Goal: Task Accomplishment & Management: Manage account settings

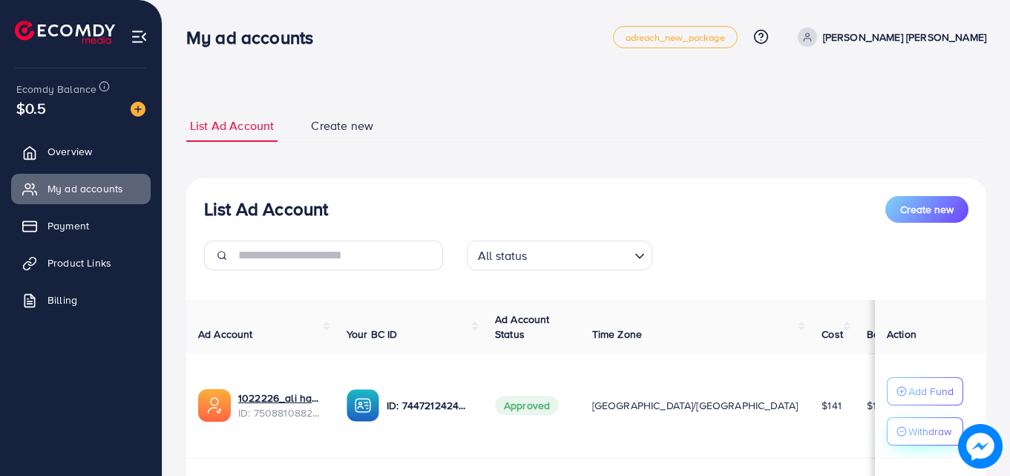
click at [911, 427] on p "Withdraw" at bounding box center [929, 431] width 43 height 18
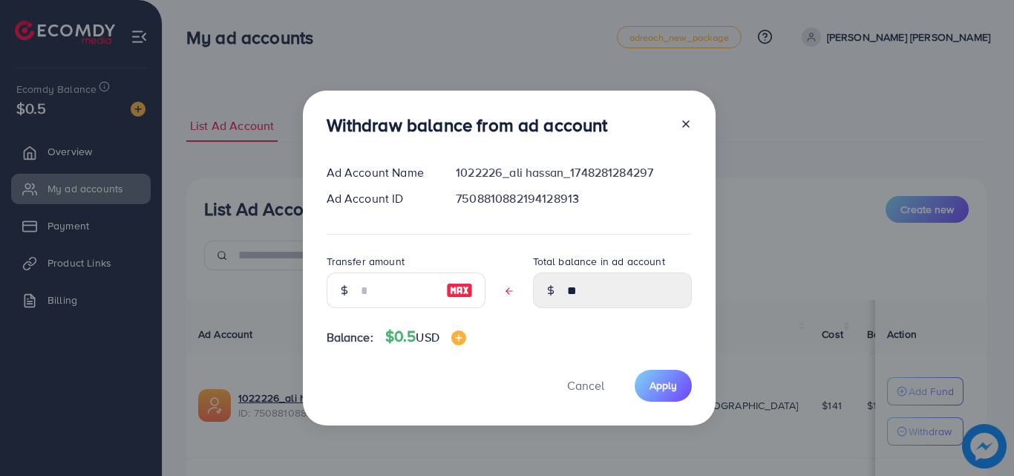
click at [680, 123] on icon at bounding box center [686, 124] width 12 height 12
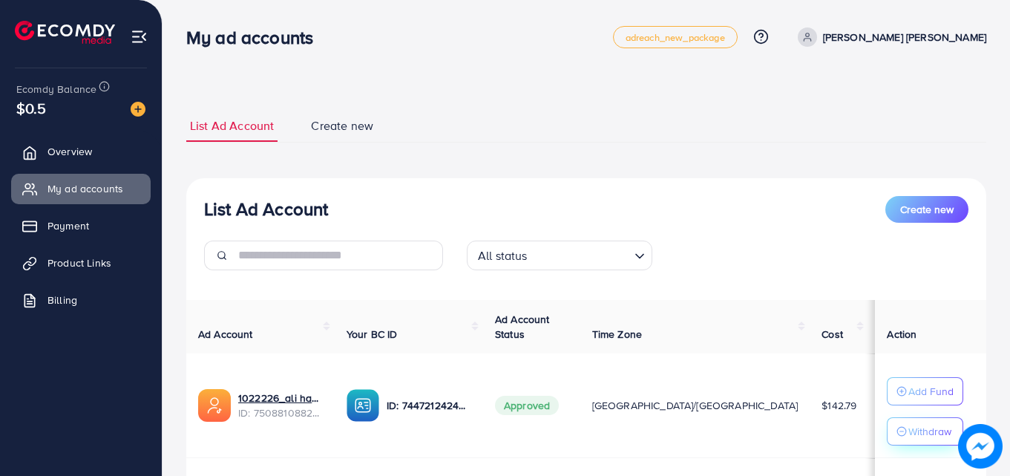
click at [919, 436] on p "Withdraw" at bounding box center [929, 431] width 43 height 18
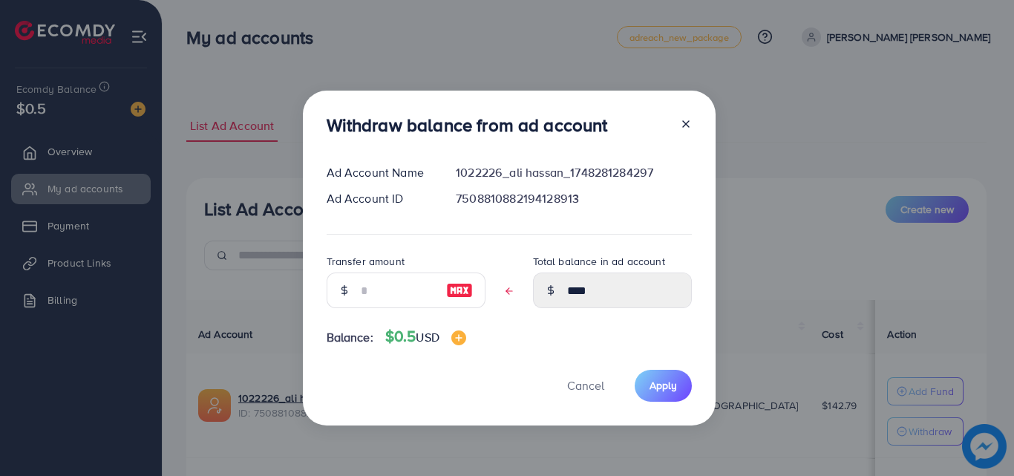
click at [684, 127] on icon at bounding box center [686, 124] width 12 height 12
